Goal: Task Accomplishment & Management: Manage account settings

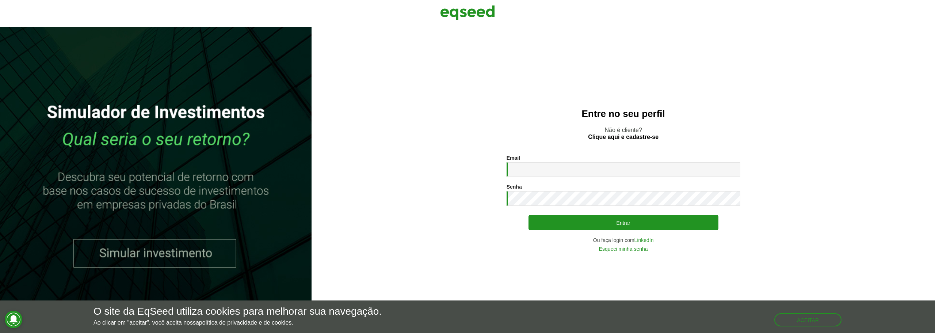
click at [785, 311] on div "Aceitar" at bounding box center [808, 316] width 67 height 20
click at [789, 317] on button "Aceitar" at bounding box center [809, 319] width 66 height 12
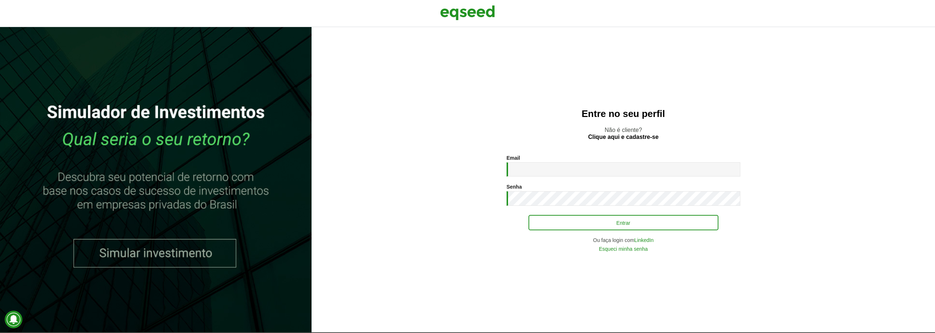
drag, startPoint x: 730, startPoint y: 167, endPoint x: 677, endPoint y: 224, distance: 77.6
click at [677, 224] on div "Email * Digite seu endereço de e-mail. Senha * Digite a senha que será usada em…" at bounding box center [624, 203] width 234 height 96
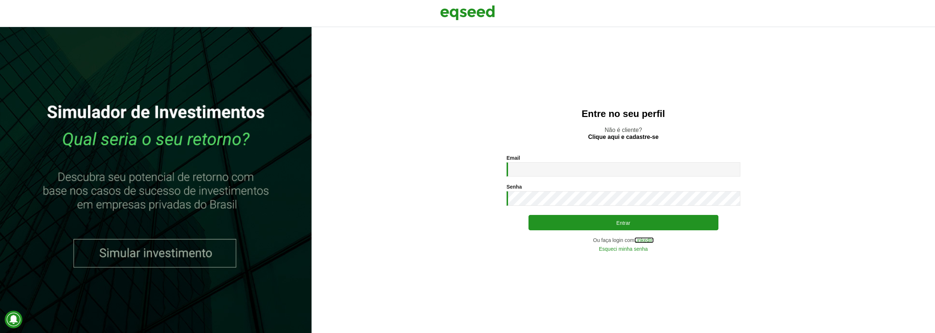
click at [649, 241] on link "LinkedIn" at bounding box center [644, 239] width 19 height 5
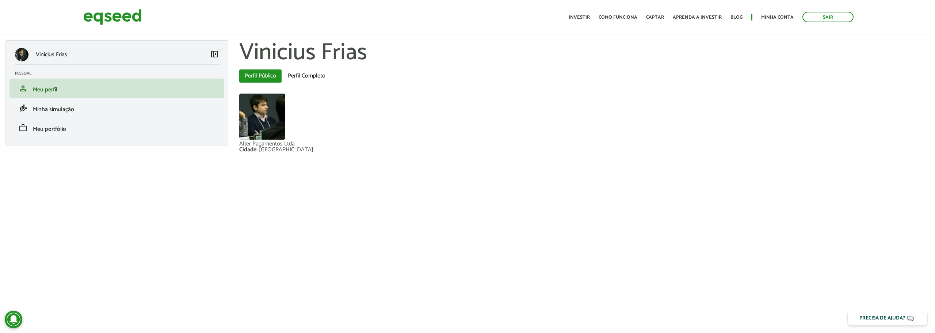
click at [573, 23] on div "Toggle navigation Início Investir Como funciona Captar Aprenda a investir Blog …" at bounding box center [711, 16] width 292 height 19
click at [577, 21] on ul "Início Investir Como funciona Captar Aprenda a investir Blog Minha conta Sair" at bounding box center [711, 17] width 292 height 11
click at [578, 17] on link "Investir" at bounding box center [579, 17] width 21 height 5
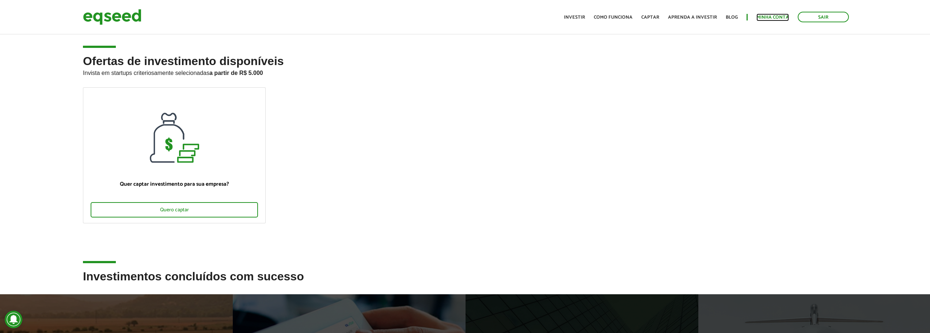
click at [775, 20] on link "Minha conta" at bounding box center [772, 17] width 33 height 5
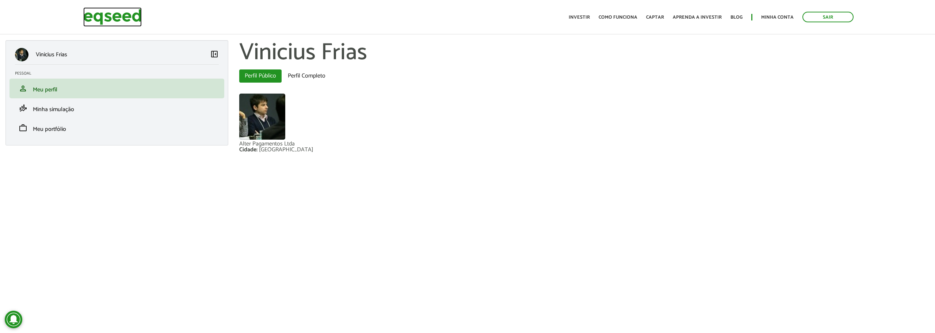
click at [121, 15] on img at bounding box center [112, 16] width 58 height 19
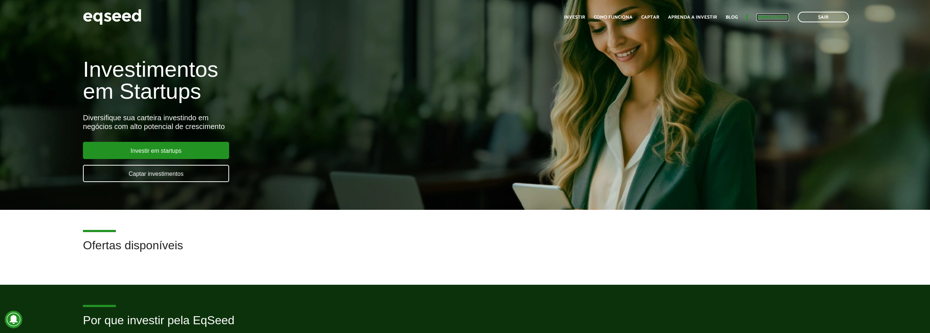
click at [768, 17] on link "Minha conta" at bounding box center [772, 17] width 33 height 5
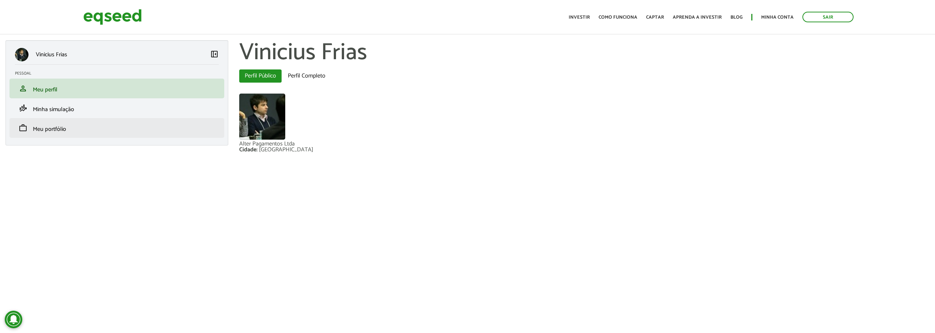
click at [58, 136] on li "work Meu portfólio" at bounding box center [116, 128] width 215 height 20
click at [60, 128] on span "Meu portfólio" at bounding box center [49, 129] width 33 height 10
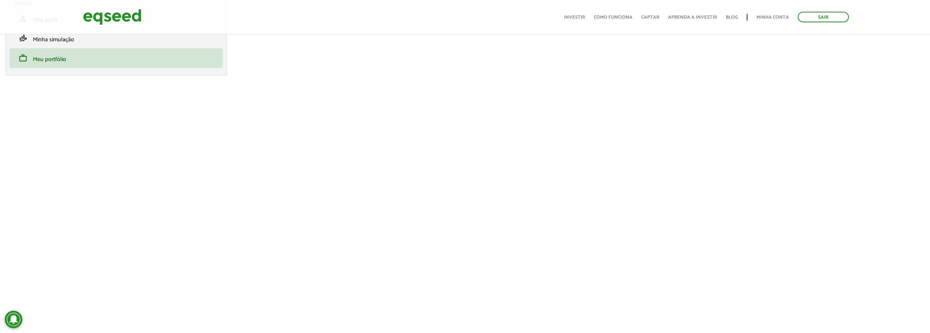
scroll to position [73, 0]
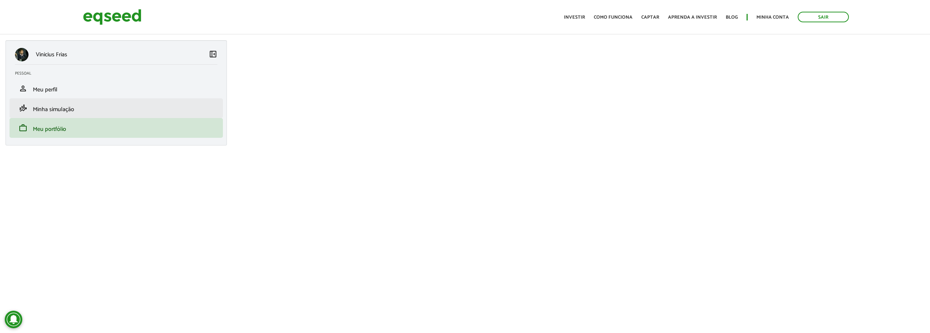
click at [88, 113] on li "finance_mode Minha simulação" at bounding box center [115, 108] width 213 height 20
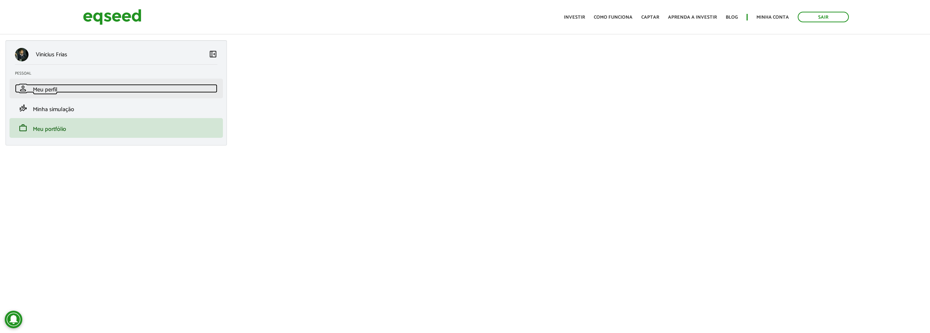
click at [56, 90] on span "Meu perfil" at bounding box center [45, 90] width 24 height 10
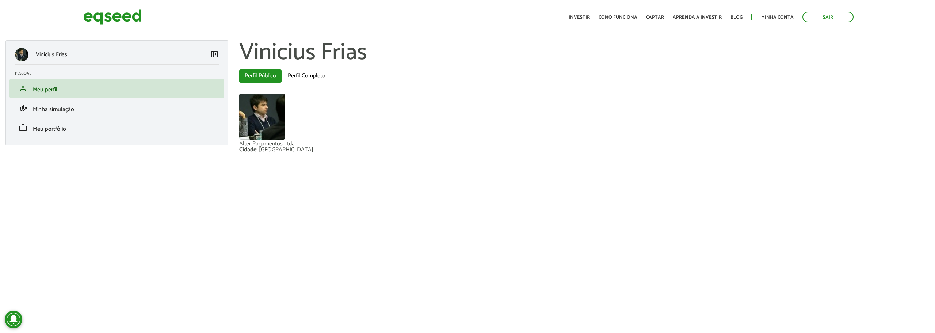
click at [582, 20] on link "Investir" at bounding box center [579, 17] width 21 height 5
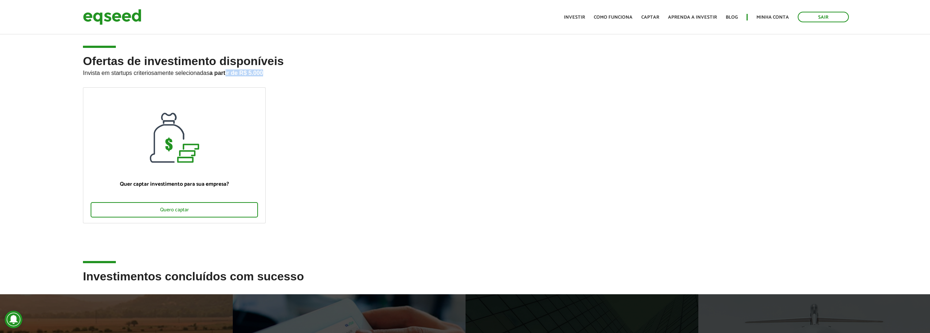
drag, startPoint x: 267, startPoint y: 73, endPoint x: 366, endPoint y: 76, distance: 99.0
click at [366, 76] on p "Invista em startups criteriosamente selecionadas a partir de R$ 5.000" at bounding box center [465, 72] width 764 height 9
click at [763, 20] on link "Minha conta" at bounding box center [772, 17] width 33 height 5
